Goal: Task Accomplishment & Management: Manage account settings

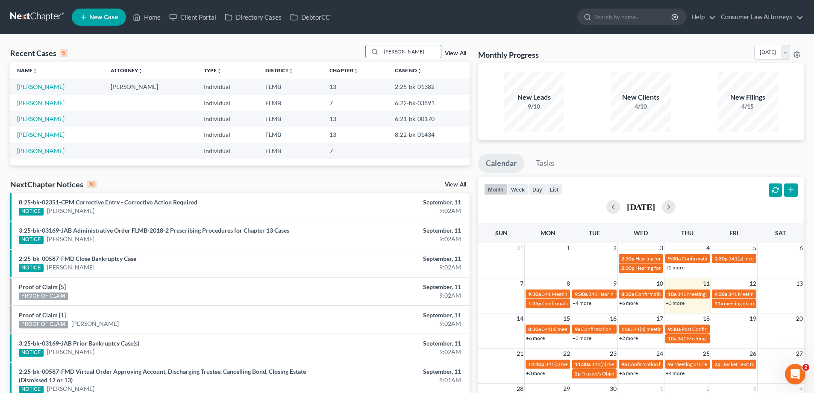
drag, startPoint x: 412, startPoint y: 54, endPoint x: 365, endPoint y: 55, distance: 47.4
click at [365, 55] on div "Recent Cases 5 [PERSON_NAME] View All" at bounding box center [239, 53] width 459 height 17
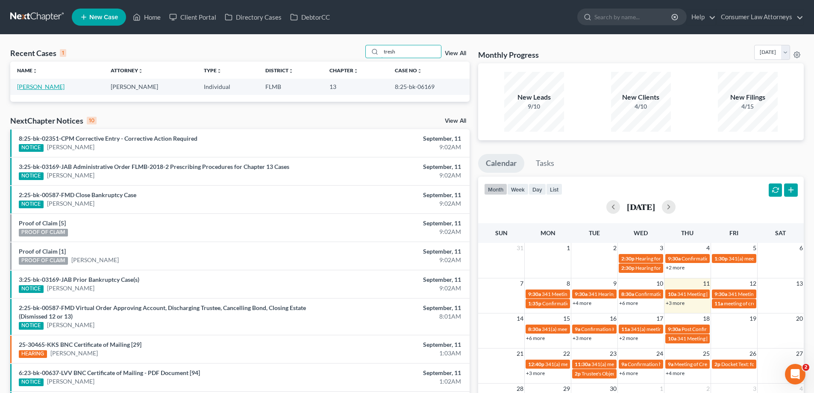
type input "tresh"
drag, startPoint x: 43, startPoint y: 89, endPoint x: 161, endPoint y: 139, distance: 128.3
click at [43, 89] on link "[PERSON_NAME]" at bounding box center [40, 86] width 47 height 7
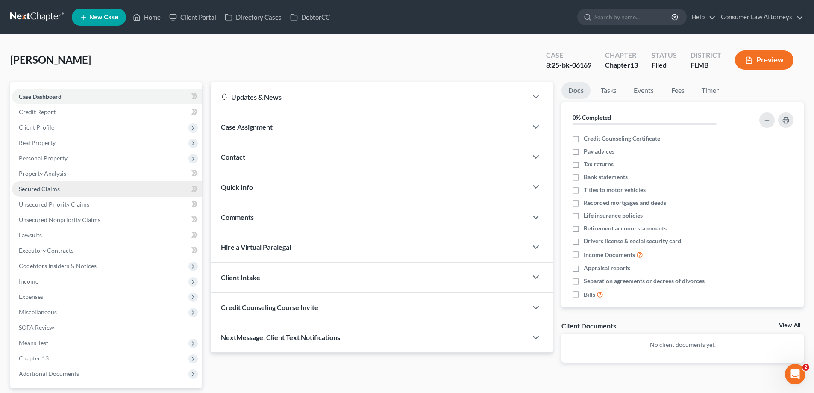
click at [32, 193] on link "Secured Claims" at bounding box center [107, 188] width 190 height 15
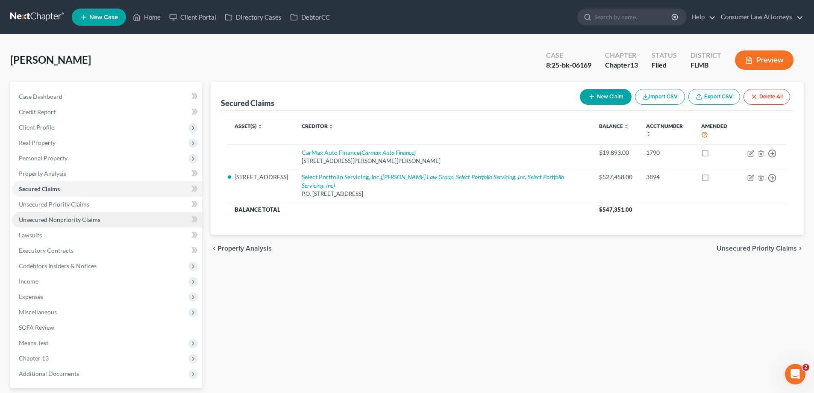
click at [82, 218] on span "Unsecured Nonpriority Claims" at bounding box center [60, 219] width 82 height 7
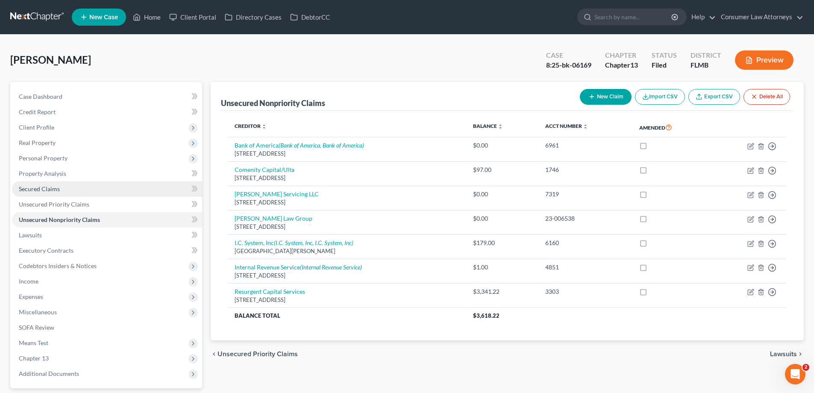
click at [45, 190] on span "Secured Claims" at bounding box center [39, 188] width 41 height 7
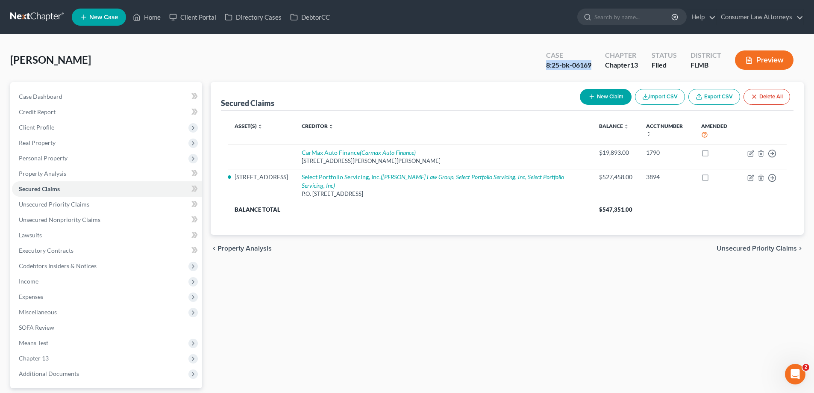
drag, startPoint x: 592, startPoint y: 66, endPoint x: 546, endPoint y: 67, distance: 46.6
click at [546, 67] on div "Case 8:25-bk-06169" at bounding box center [568, 60] width 59 height 25
copy div "8:25-bk-06169"
